Goal: Transaction & Acquisition: Purchase product/service

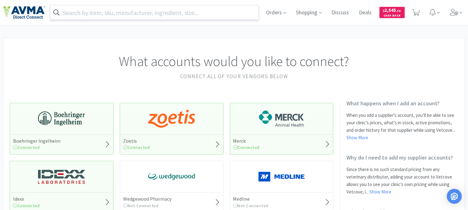
click at [88, 9] on input "text" at bounding box center [154, 12] width 208 height 14
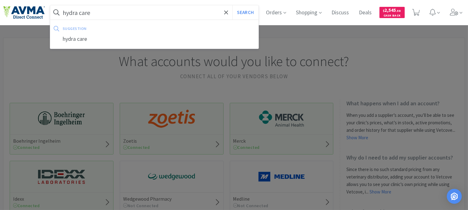
type input "hydra care"
click at [232, 5] on button "Search" at bounding box center [245, 12] width 26 height 14
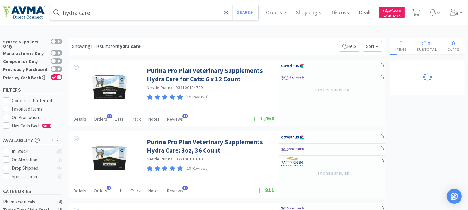
select select "1"
select select "2"
select select "1"
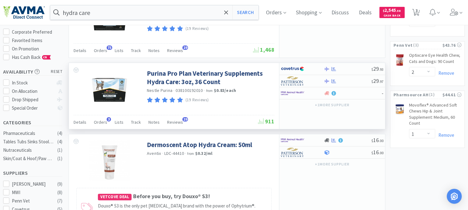
scroll to position [69, 0]
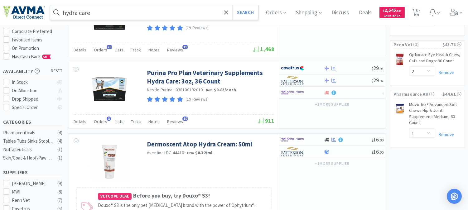
click at [99, 11] on input "hydra care" at bounding box center [154, 12] width 208 height 14
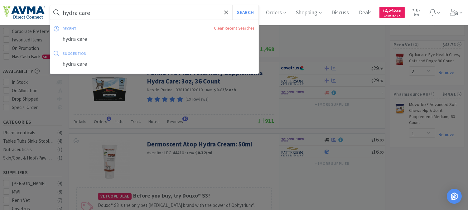
paste input "065998"
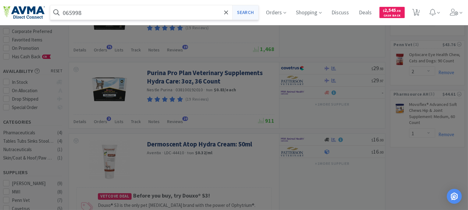
type input "065998"
click at [249, 11] on button "Search" at bounding box center [245, 12] width 26 height 14
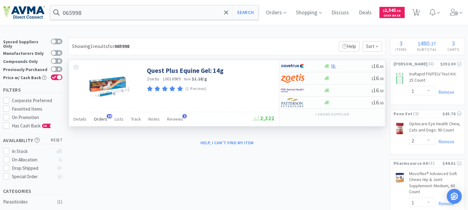
click at [99, 119] on span "Orders" at bounding box center [100, 119] width 13 height 6
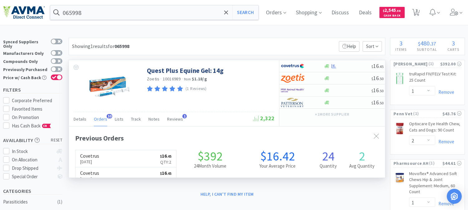
scroll to position [167, 316]
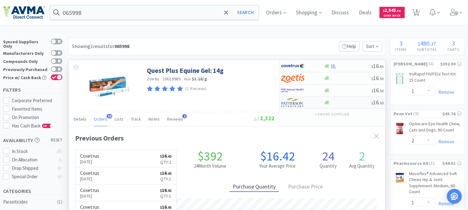
click at [291, 104] on img at bounding box center [292, 102] width 23 height 9
select select "1"
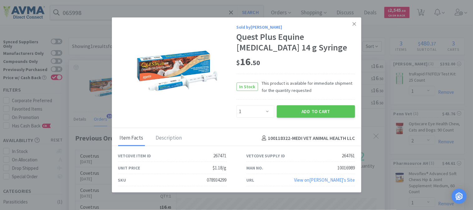
click at [214, 179] on div "078934299" at bounding box center [217, 179] width 20 height 7
copy div "078934299"
click at [312, 108] on button "Add to Cart" at bounding box center [316, 111] width 78 height 12
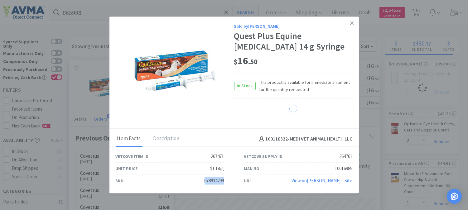
scroll to position [311604, 311455]
select select "1"
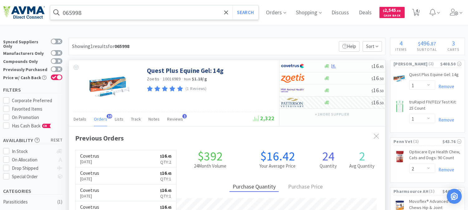
click at [95, 17] on input "065998" at bounding box center [154, 12] width 208 height 14
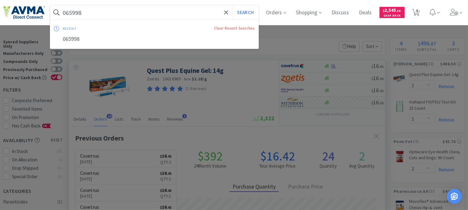
paste input "10956"
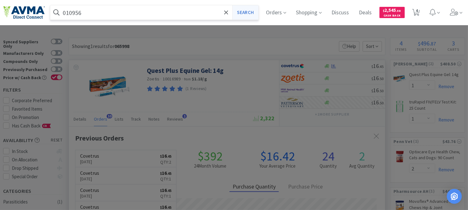
click at [248, 12] on button "Search" at bounding box center [245, 12] width 26 height 14
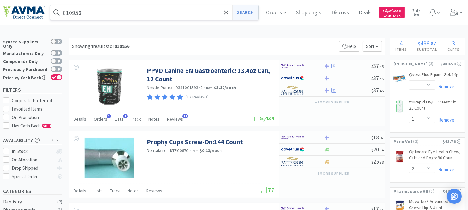
click at [245, 10] on button "Search" at bounding box center [245, 12] width 26 height 14
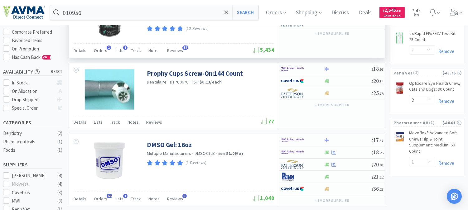
scroll to position [69, 0]
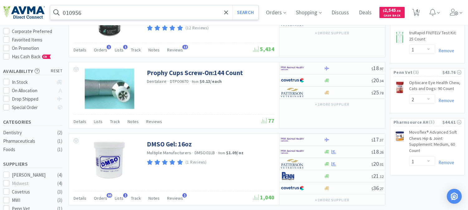
click at [141, 11] on input "010956" at bounding box center [154, 12] width 208 height 14
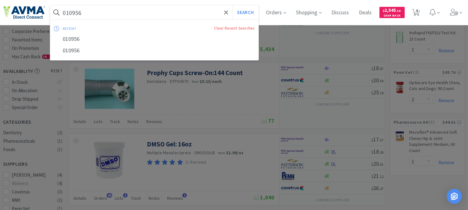
paste input "78929495"
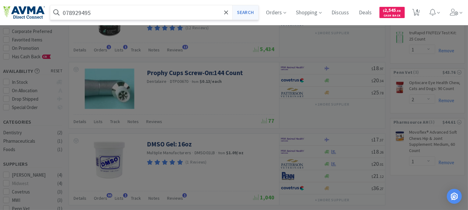
type input "078929495"
click at [244, 14] on button "Search" at bounding box center [245, 12] width 26 height 14
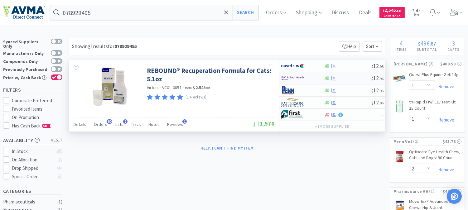
click at [291, 77] on img at bounding box center [292, 78] width 23 height 9
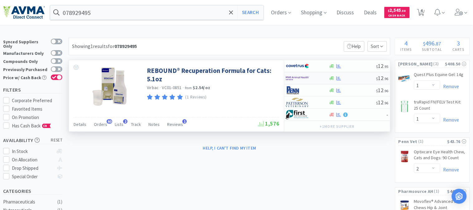
select select "1"
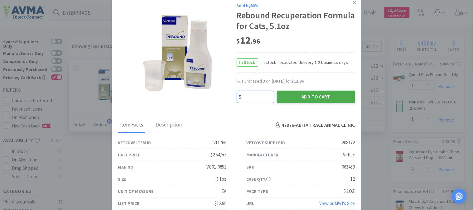
type input "5"
click at [311, 96] on button "Add to Cart" at bounding box center [316, 97] width 78 height 12
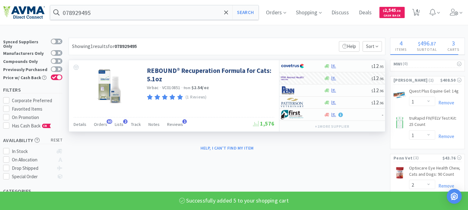
select select "5"
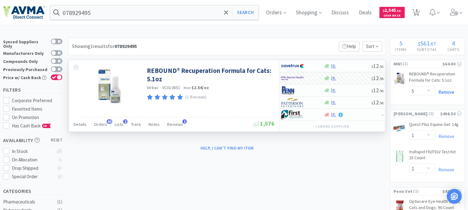
click at [445, 92] on link "Remove" at bounding box center [444, 92] width 19 height 6
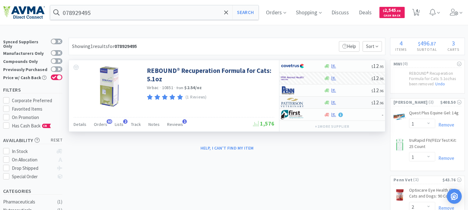
click at [290, 106] on img at bounding box center [292, 102] width 23 height 9
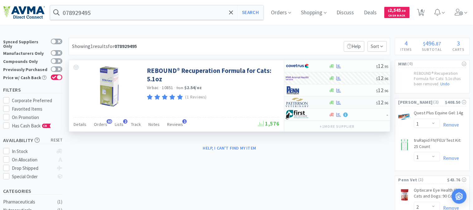
select select "1"
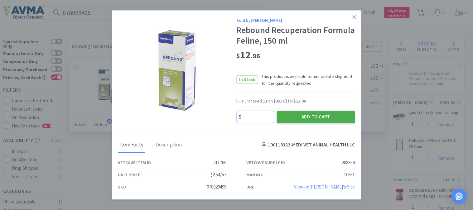
type input "5"
click at [315, 114] on button "Add to Cart" at bounding box center [316, 117] width 78 height 12
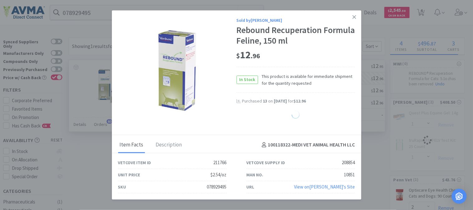
select select "5"
select select "1"
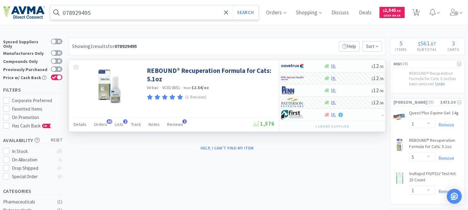
click at [109, 12] on input "078929495" at bounding box center [154, 12] width 208 height 14
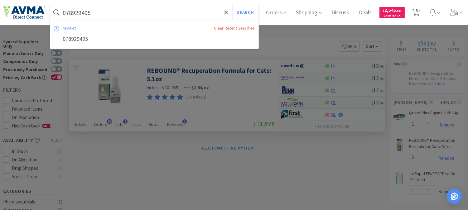
paste input "3"
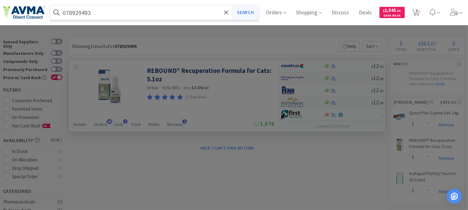
type input "078929493"
click at [253, 12] on button "Search" at bounding box center [245, 12] width 26 height 14
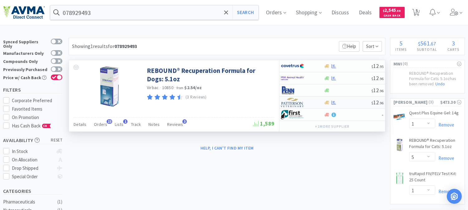
click at [295, 104] on img at bounding box center [292, 102] width 23 height 9
select select "1"
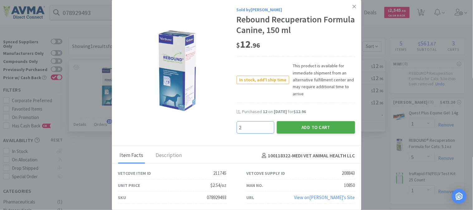
type input "2"
click at [290, 127] on button "Add to Cart" at bounding box center [316, 127] width 78 height 12
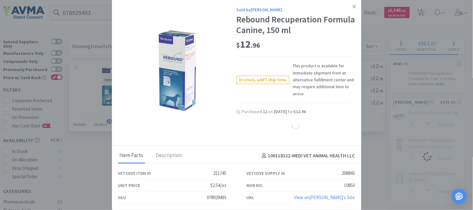
select select "2"
select select "1"
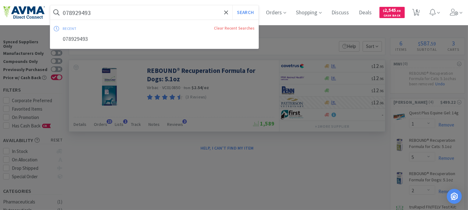
click at [105, 12] on input "078929493" at bounding box center [154, 12] width 208 height 14
paste input "360767"
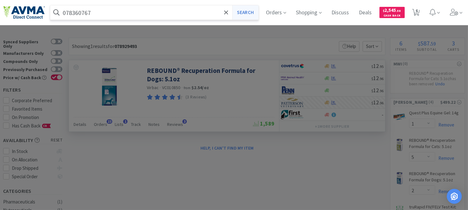
type input "078360767"
click at [251, 10] on button "Search" at bounding box center [245, 12] width 26 height 14
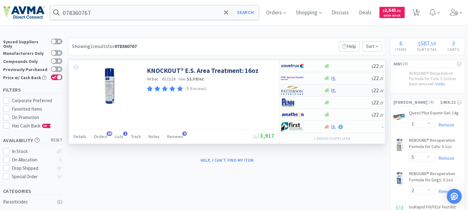
click at [296, 89] on img at bounding box center [292, 90] width 23 height 9
select select "1"
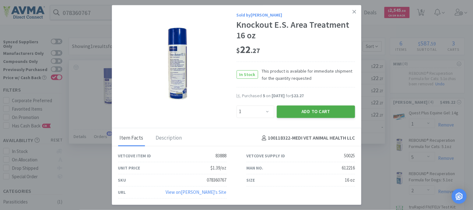
click at [329, 108] on button "Add to Cart" at bounding box center [316, 111] width 78 height 12
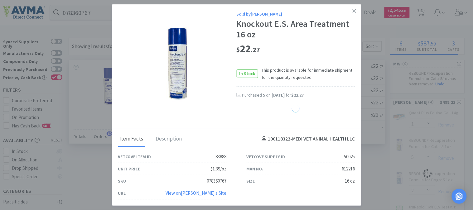
select select "1"
select select "5"
select select "2"
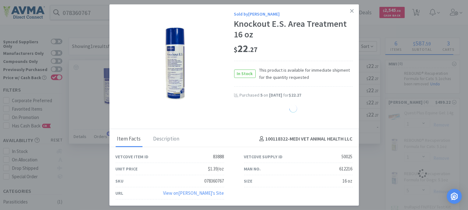
select select "1"
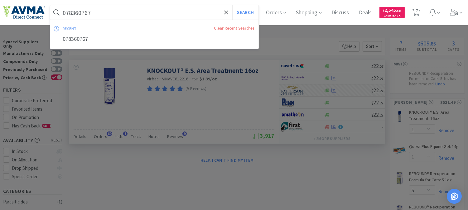
click at [151, 8] on input "078360767" at bounding box center [154, 12] width 208 height 14
paste input "934204"
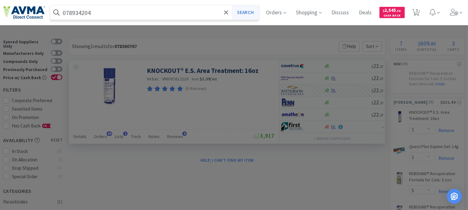
type input "078934204"
click at [253, 12] on button "Search" at bounding box center [245, 12] width 26 height 14
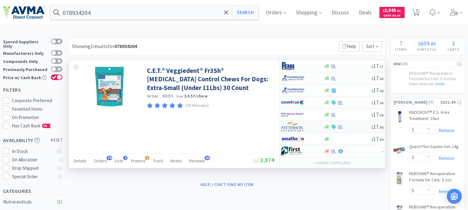
click at [295, 129] on img at bounding box center [292, 126] width 23 height 9
select select "1"
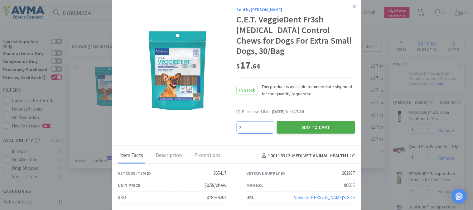
type input "2"
click at [308, 123] on button "Add to Cart" at bounding box center [316, 127] width 78 height 12
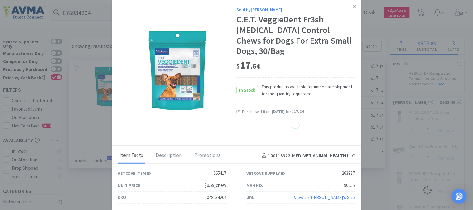
select select "2"
select select "1"
select select "5"
select select "2"
select select "1"
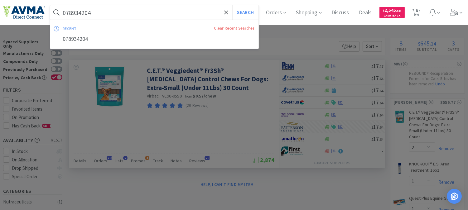
click at [112, 14] on input "078934204" at bounding box center [154, 12] width 208 height 14
paste input "5"
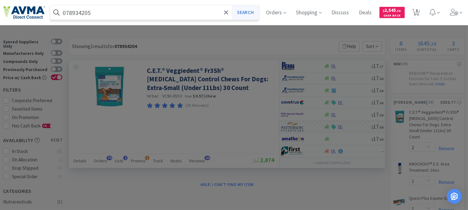
type input "078934205"
click at [251, 11] on button "Search" at bounding box center [245, 12] width 26 height 14
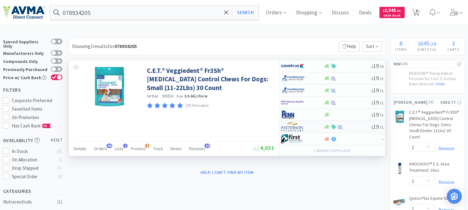
click at [291, 129] on img at bounding box center [292, 126] width 23 height 9
select select "1"
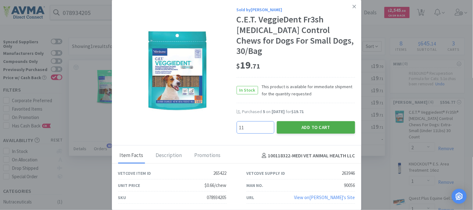
type input "11"
click at [297, 121] on button "Add to Cart" at bounding box center [316, 127] width 78 height 12
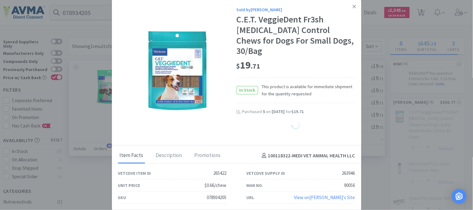
select select "11"
select select "1"
select select "5"
select select "2"
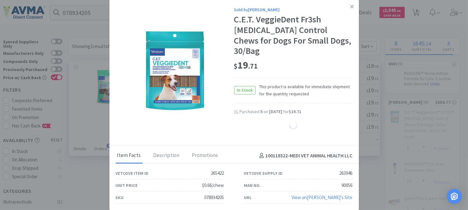
select select "1"
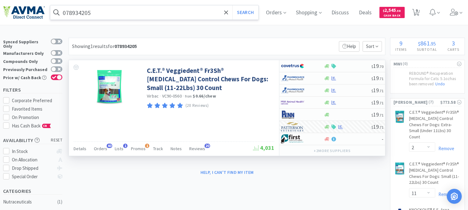
click at [105, 12] on input "078934205" at bounding box center [154, 12] width 208 height 14
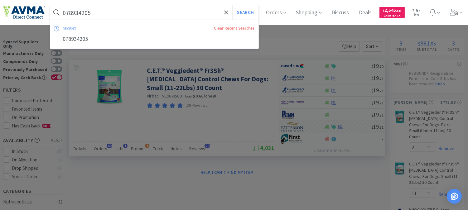
paste input "6"
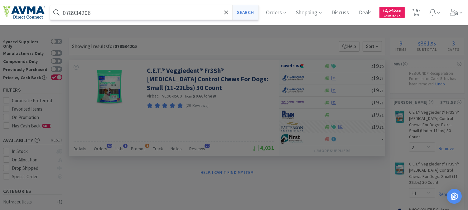
type input "078934206"
click at [250, 11] on button "Search" at bounding box center [245, 12] width 26 height 14
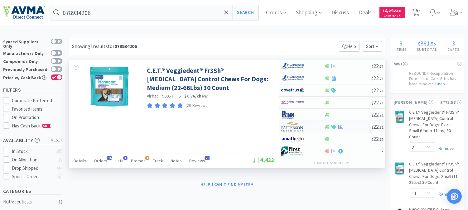
click at [289, 128] on img at bounding box center [292, 126] width 23 height 9
select select "1"
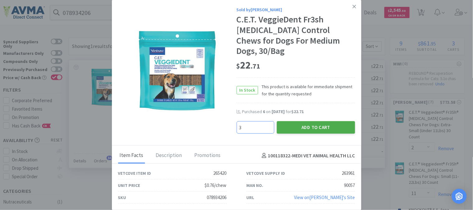
type input "3"
click at [305, 122] on button "Add to Cart" at bounding box center [316, 127] width 78 height 12
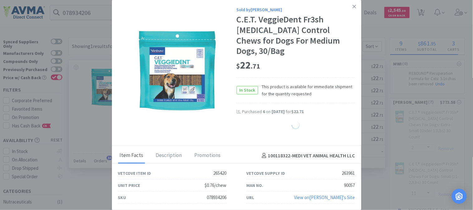
select select "3"
select select "11"
select select "1"
select select "5"
select select "2"
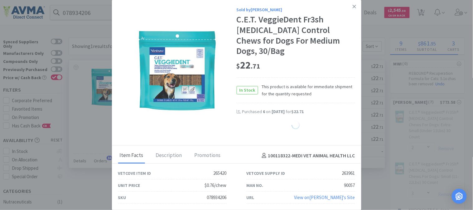
select select "1"
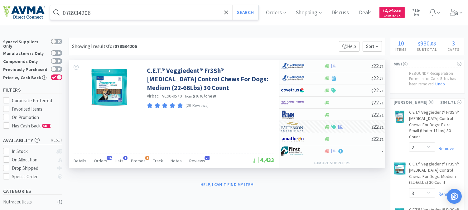
click at [86, 11] on input "078934206" at bounding box center [154, 12] width 208 height 14
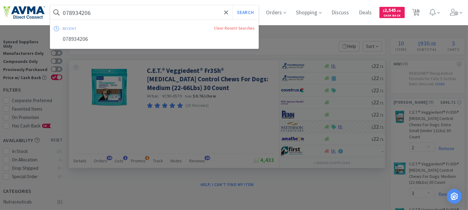
paste input "5558"
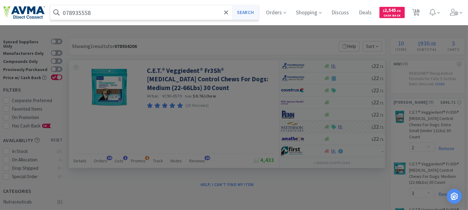
type input "078935558"
click at [250, 12] on button "Search" at bounding box center [245, 12] width 26 height 14
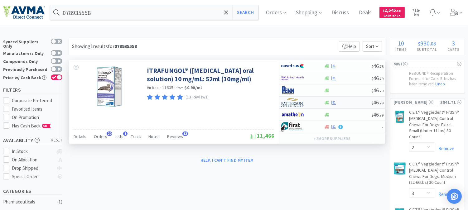
click at [293, 102] on img at bounding box center [292, 102] width 23 height 9
select select "1"
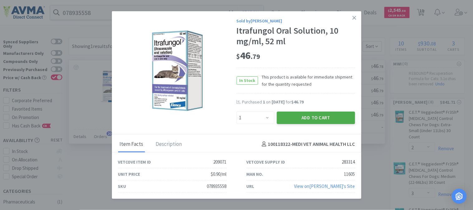
click at [302, 119] on button "Add to Cart" at bounding box center [316, 118] width 78 height 12
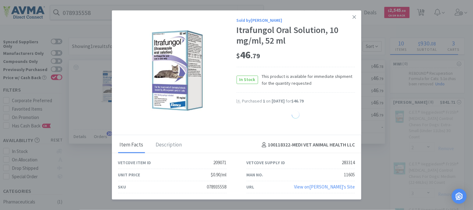
select select "1"
select select "5"
select select "2"
select select "1"
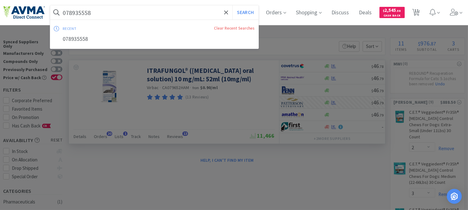
click at [71, 13] on input "078935558" at bounding box center [154, 12] width 208 height 14
paste input "7803"
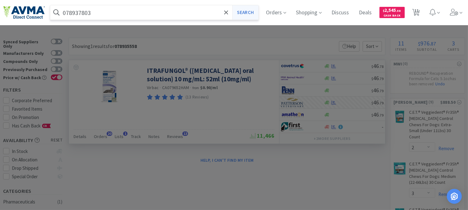
type input "078937803"
click at [248, 12] on button "Search" at bounding box center [245, 12] width 26 height 14
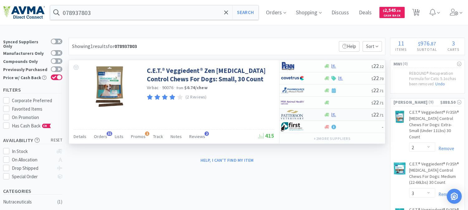
click at [294, 115] on img at bounding box center [292, 114] width 23 height 9
select select "1"
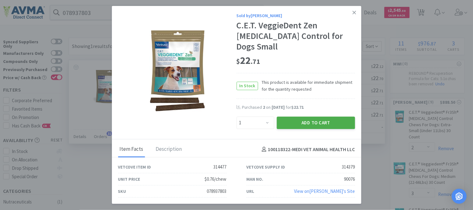
click at [298, 118] on button "Add to Cart" at bounding box center [316, 123] width 78 height 12
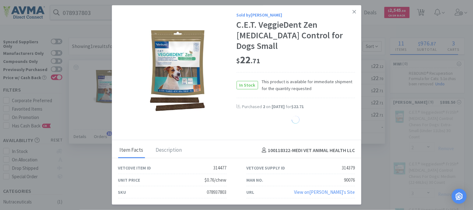
select select "1"
select select "5"
select select "2"
select select "1"
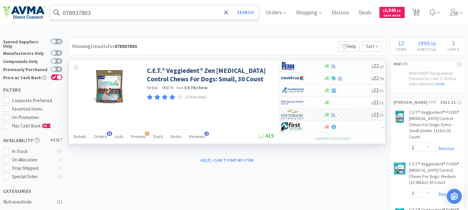
click at [83, 12] on input "078937803" at bounding box center [154, 12] width 208 height 14
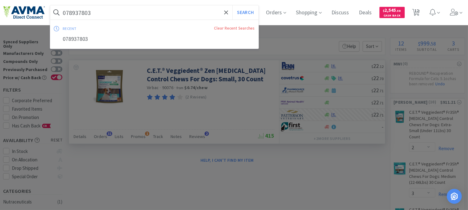
paste input "4"
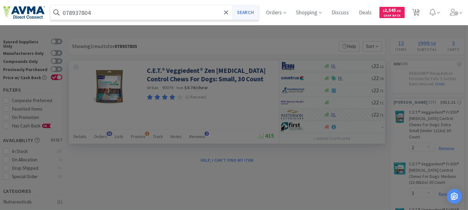
type input "078937804"
click at [253, 16] on button "Search" at bounding box center [245, 12] width 26 height 14
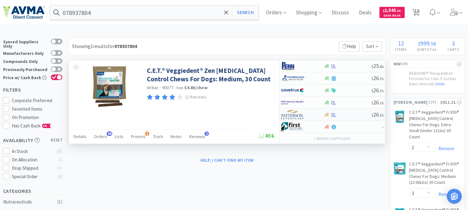
click at [293, 116] on img at bounding box center [292, 114] width 23 height 9
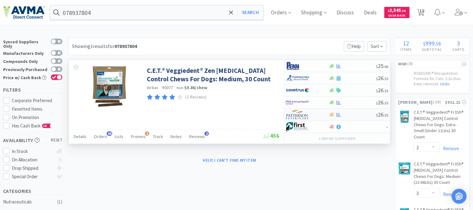
select select "1"
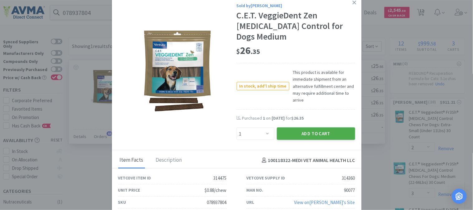
click at [314, 128] on button "Add to Cart" at bounding box center [316, 134] width 78 height 12
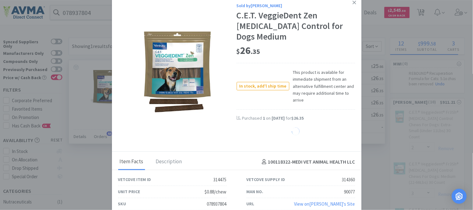
select select "1"
select select "5"
select select "2"
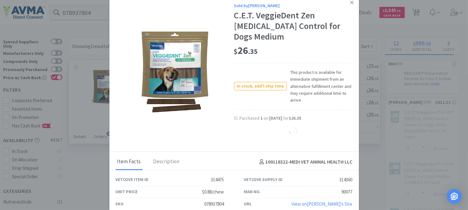
select select "1"
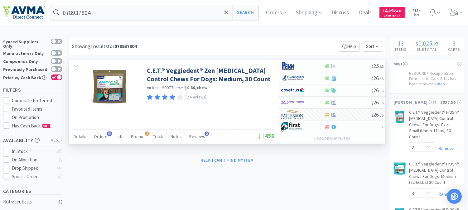
drag, startPoint x: 421, startPoint y: 13, endPoint x: 406, endPoint y: 21, distance: 17.2
click at [419, 13] on span "13" at bounding box center [416, 10] width 4 height 25
select select "2"
select select "3"
select select "11"
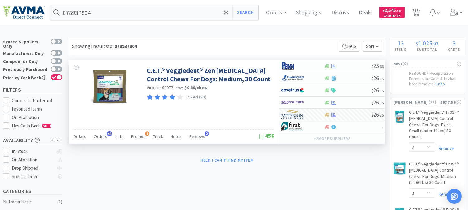
select select "1"
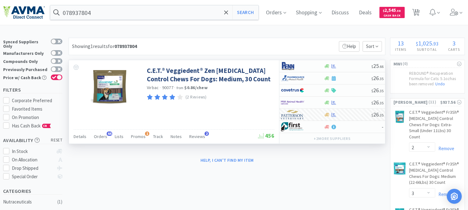
select select "5"
select select "2"
select select "1"
select select "2"
select select "1"
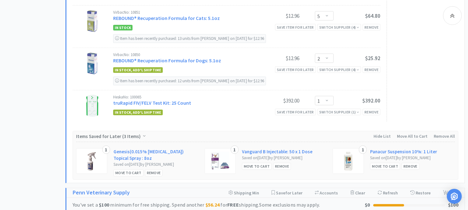
scroll to position [762, 0]
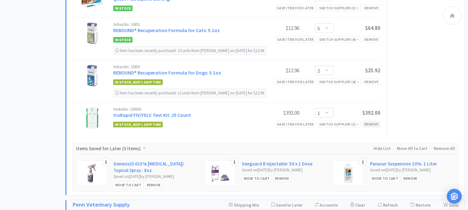
click at [372, 126] on div "Remove" at bounding box center [372, 124] width 18 height 7
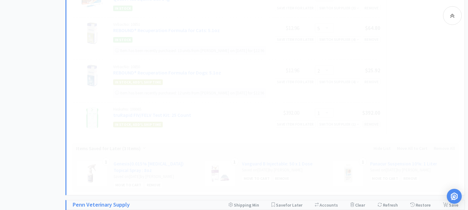
select select "1"
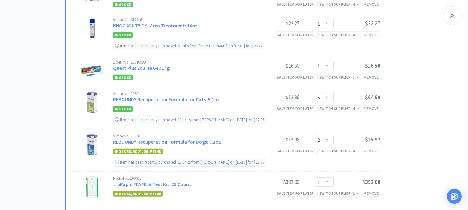
scroll to position [727, 0]
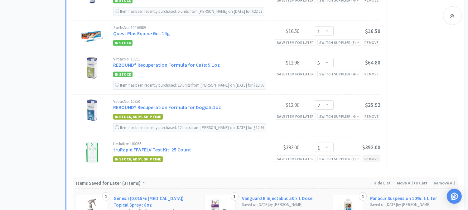
click at [372, 159] on div "Remove" at bounding box center [372, 159] width 18 height 7
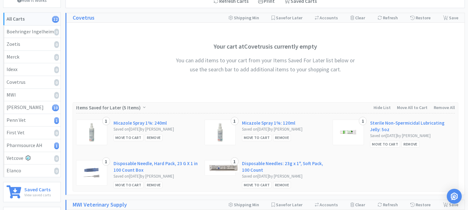
scroll to position [0, 0]
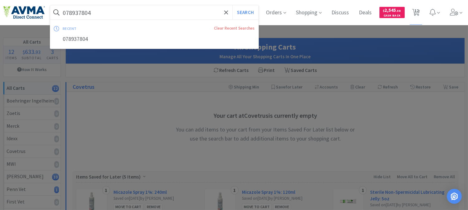
click at [137, 16] on input "078937804" at bounding box center [154, 12] width 208 height 14
paste input "35862"
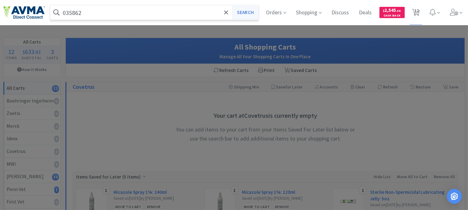
type input "035862"
click at [251, 13] on button "Search" at bounding box center [245, 12] width 26 height 14
select select "2"
select select "3"
select select "11"
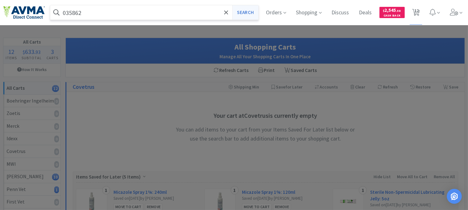
select select "1"
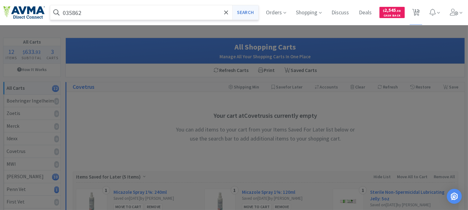
select select "5"
select select "2"
select select "1"
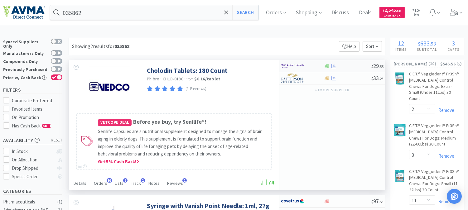
click at [293, 68] on img at bounding box center [292, 65] width 23 height 9
select select "1"
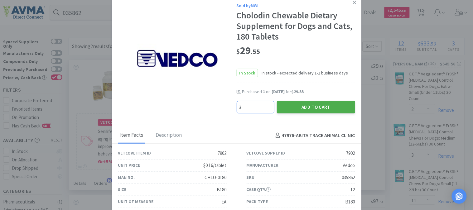
type input "3"
click at [327, 109] on button "Add to Cart" at bounding box center [316, 107] width 78 height 12
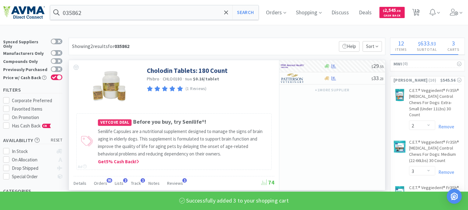
select select "3"
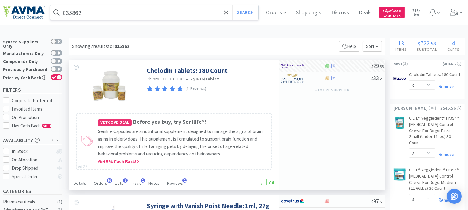
click at [79, 14] on input "035862" at bounding box center [154, 12] width 208 height 14
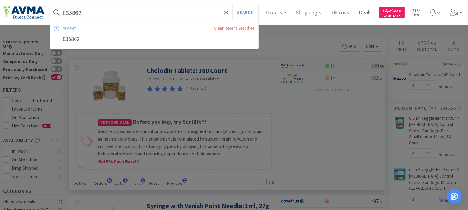
paste input "27208"
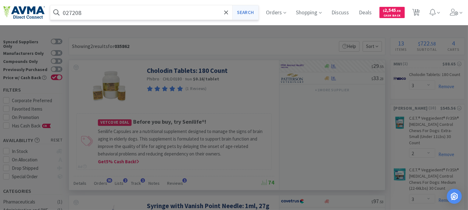
type input "027208"
click at [244, 12] on button "Search" at bounding box center [245, 12] width 26 height 14
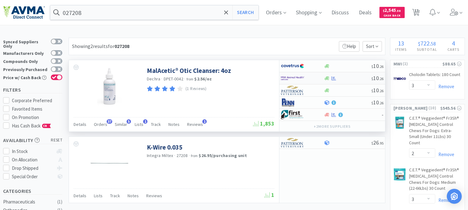
click at [291, 79] on img at bounding box center [292, 78] width 23 height 9
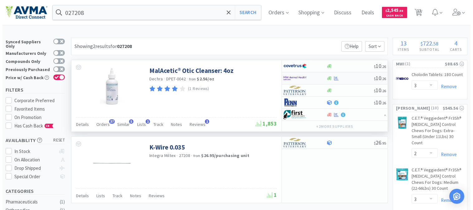
select select "1"
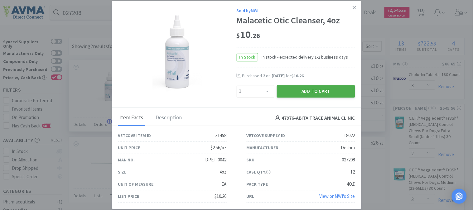
click at [302, 91] on button "Add to Cart" at bounding box center [316, 91] width 78 height 12
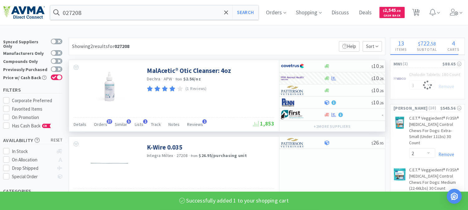
select select "1"
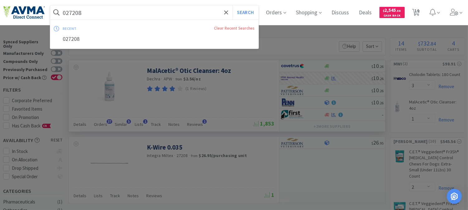
click at [76, 12] on input "027208" at bounding box center [154, 12] width 208 height 14
paste input "35283"
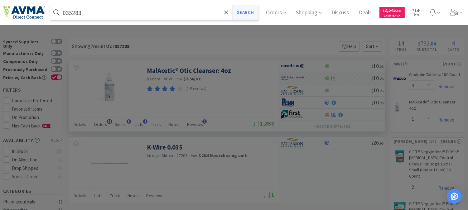
type input "035283"
click at [247, 12] on button "Search" at bounding box center [245, 12] width 26 height 14
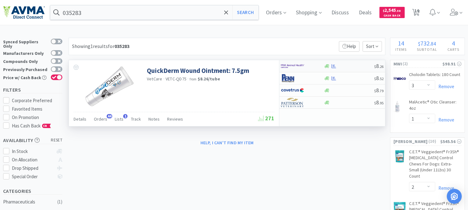
click at [291, 65] on img at bounding box center [292, 65] width 23 height 9
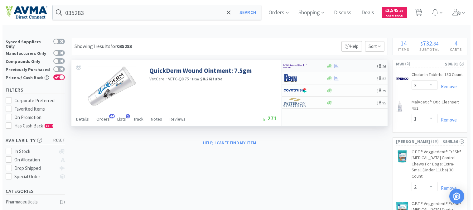
select select "1"
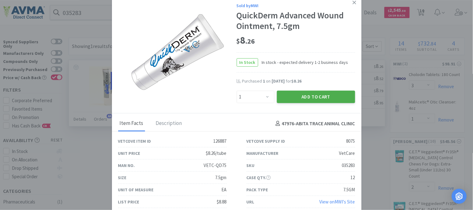
click at [314, 93] on button "Add to Cart" at bounding box center [316, 97] width 78 height 12
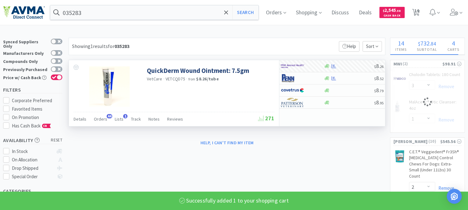
select select "1"
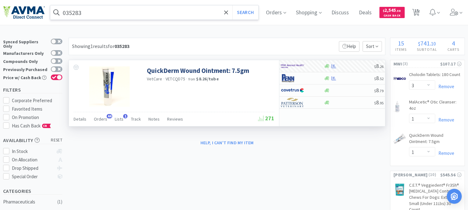
click at [67, 13] on input "035283" at bounding box center [154, 12] width 208 height 14
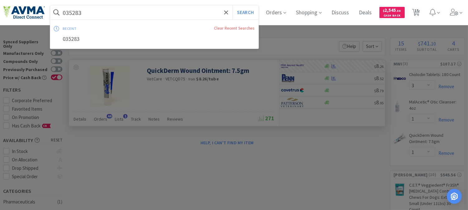
paste input "50123"
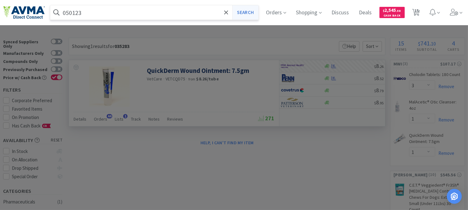
type input "050123"
click at [245, 11] on button "Search" at bounding box center [245, 12] width 26 height 14
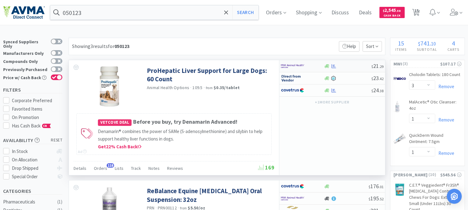
click at [293, 65] on img at bounding box center [292, 65] width 23 height 9
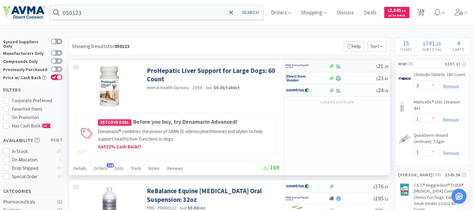
select select "1"
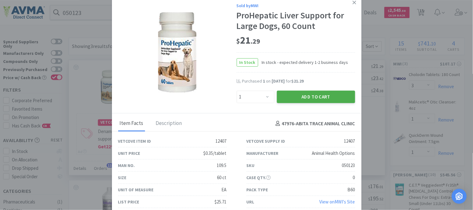
click at [295, 97] on button "Add to Cart" at bounding box center [316, 97] width 78 height 12
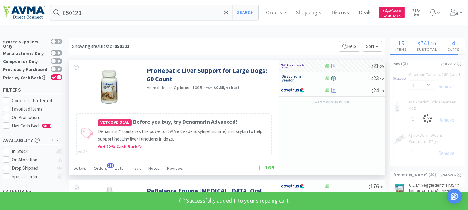
select select "1"
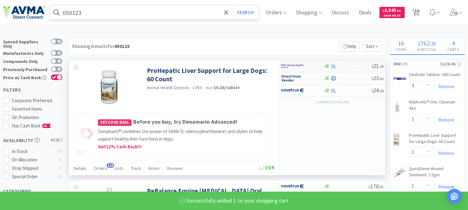
click at [73, 11] on input "050123" at bounding box center [154, 12] width 208 height 14
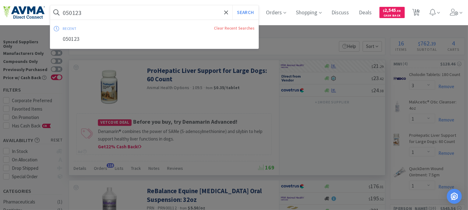
paste input "124134"
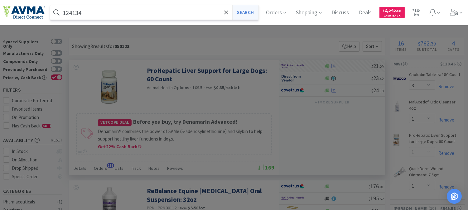
type input "124134"
click at [244, 14] on button "Search" at bounding box center [245, 12] width 26 height 14
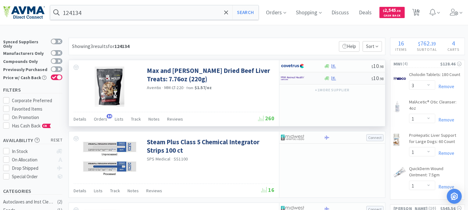
click at [288, 77] on img at bounding box center [292, 78] width 23 height 9
select select "1"
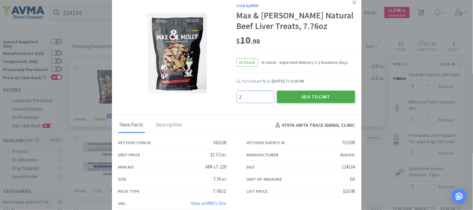
type input "2"
drag, startPoint x: 313, startPoint y: 97, endPoint x: 415, endPoint y: 100, distance: 102.0
click at [313, 97] on button "Add to Cart" at bounding box center [316, 97] width 78 height 12
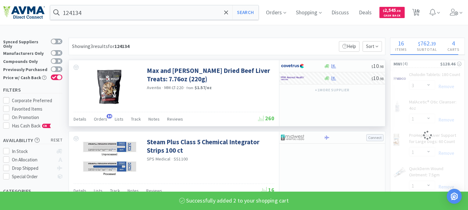
select select "2"
select select "1"
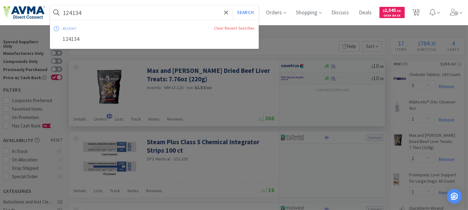
click at [75, 13] on input "124134" at bounding box center [154, 12] width 208 height 14
paste input "010956"
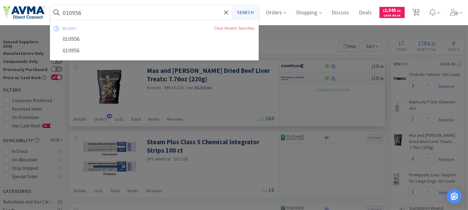
type input "010956"
click at [245, 12] on button "Search" at bounding box center [245, 12] width 26 height 14
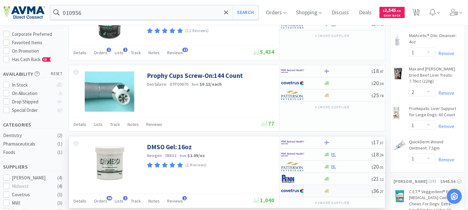
scroll to position [69, 0]
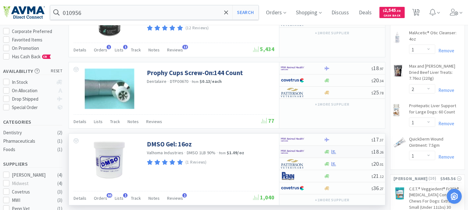
click at [291, 153] on img at bounding box center [292, 151] width 23 height 9
select select "1"
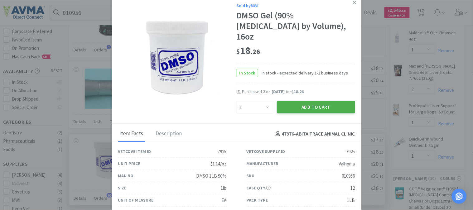
click at [320, 101] on button "Add to Cart" at bounding box center [316, 107] width 78 height 12
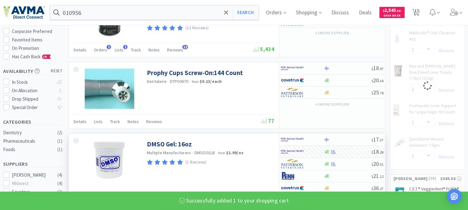
select select "1"
select select "2"
select select "1"
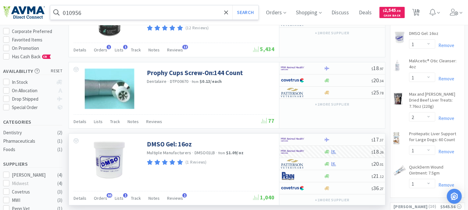
click at [89, 16] on input "010956" at bounding box center [154, 12] width 208 height 14
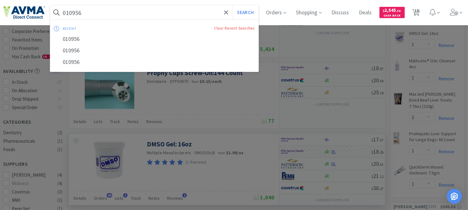
paste input "63460"
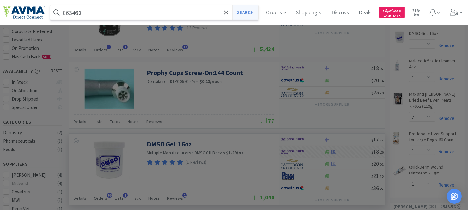
type input "063460"
click at [244, 14] on button "Search" at bounding box center [245, 12] width 26 height 14
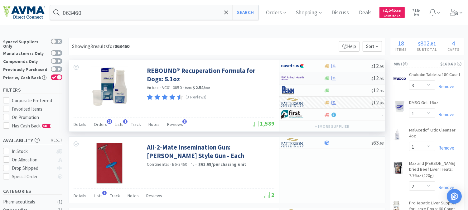
click at [291, 76] on img at bounding box center [292, 78] width 23 height 9
select select "1"
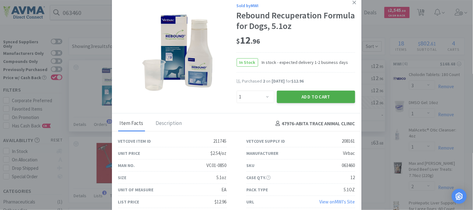
click at [308, 94] on button "Add to Cart" at bounding box center [316, 97] width 78 height 12
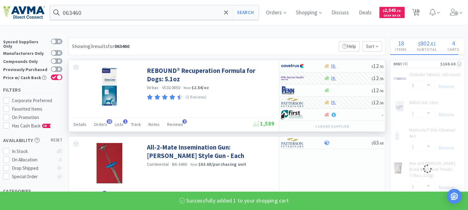
select select "1"
